Goal: Task Accomplishment & Management: Use online tool/utility

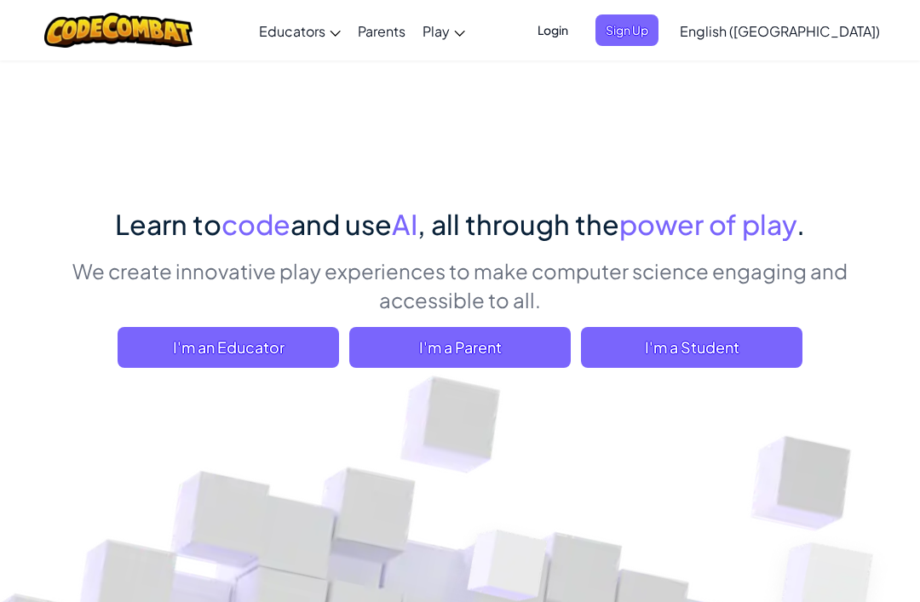
click at [744, 336] on span "I'm a Student" at bounding box center [691, 347] width 221 height 41
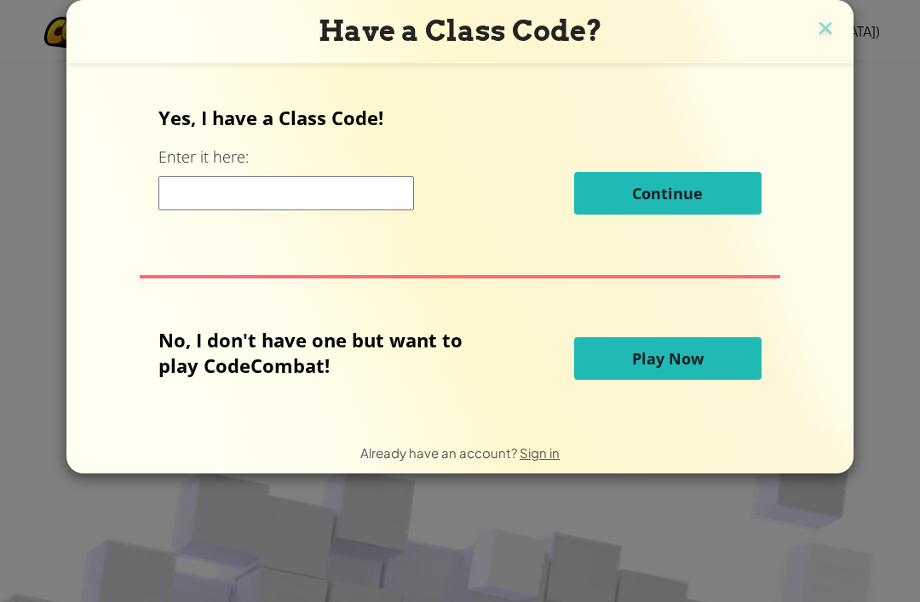
click at [698, 364] on span "Play Now" at bounding box center [668, 358] width 72 height 20
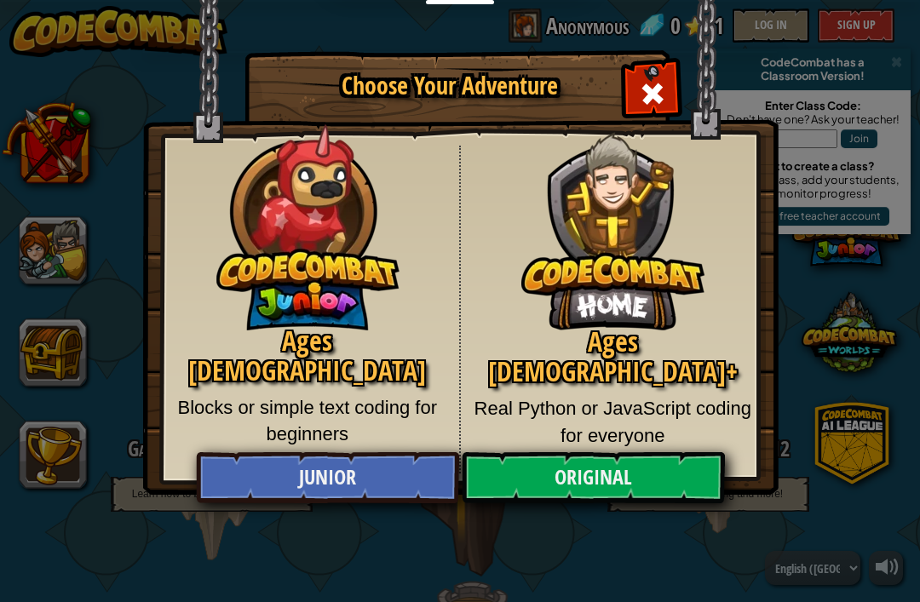
click at [261, 482] on link "Junior" at bounding box center [327, 477] width 262 height 51
